Goal: Navigation & Orientation: Find specific page/section

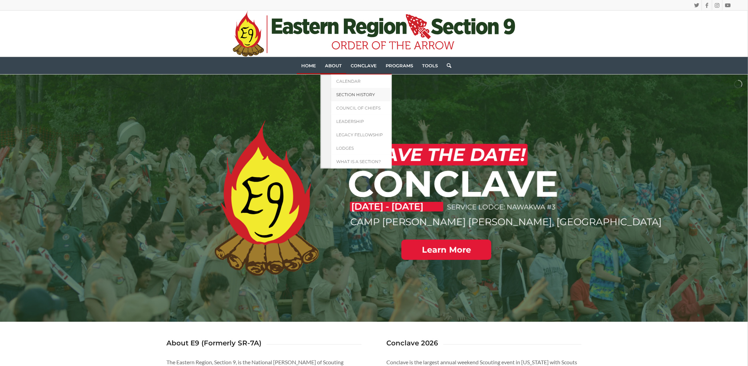
click at [346, 93] on span "Section History" at bounding box center [355, 94] width 39 height 5
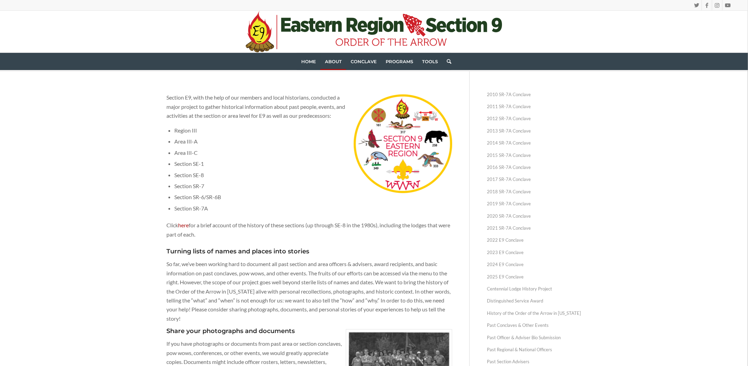
scroll to position [69, 0]
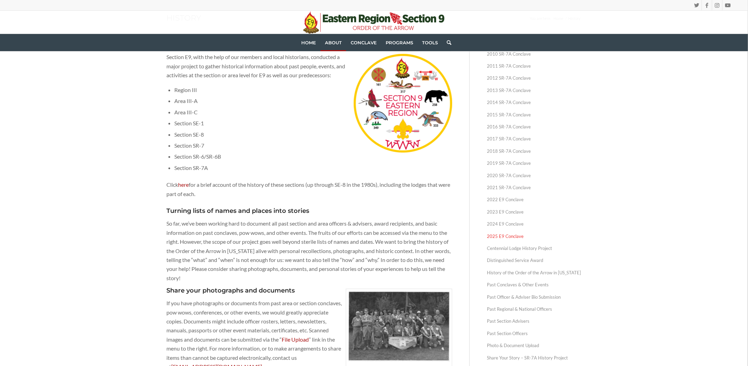
click at [511, 238] on link "2025 E9 Conclave" at bounding box center [534, 236] width 95 height 12
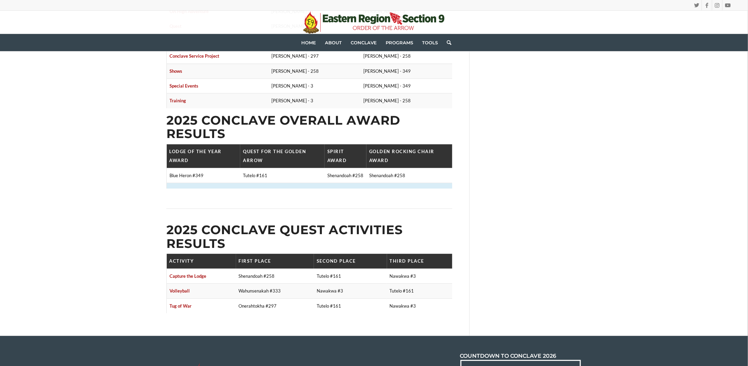
scroll to position [823, 0]
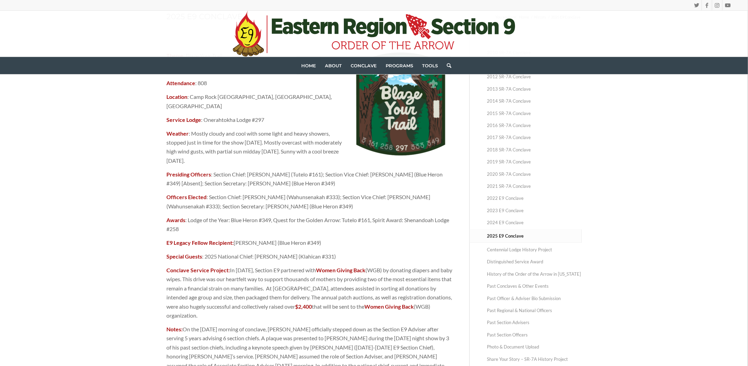
scroll to position [0, 0]
